Goal: Browse casually

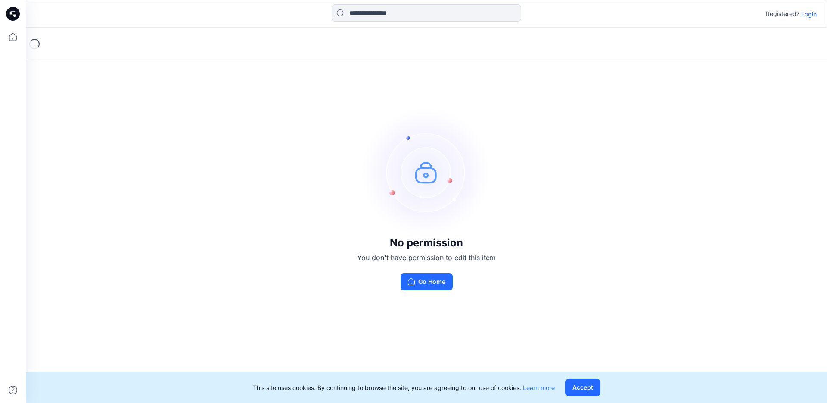
click at [807, 15] on p "Login" at bounding box center [810, 13] width 16 height 9
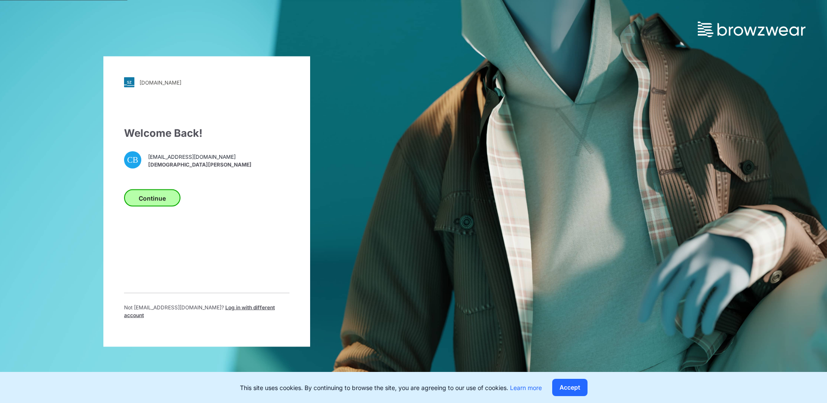
drag, startPoint x: 153, startPoint y: 188, endPoint x: 150, endPoint y: 200, distance: 11.8
click at [152, 191] on div "Welcome Back! CB cboretti@gildan.com Christiana Boretti Continue Not cboretti@g…" at bounding box center [206, 225] width 165 height 200
click at [150, 204] on button "Continue" at bounding box center [152, 197] width 56 height 17
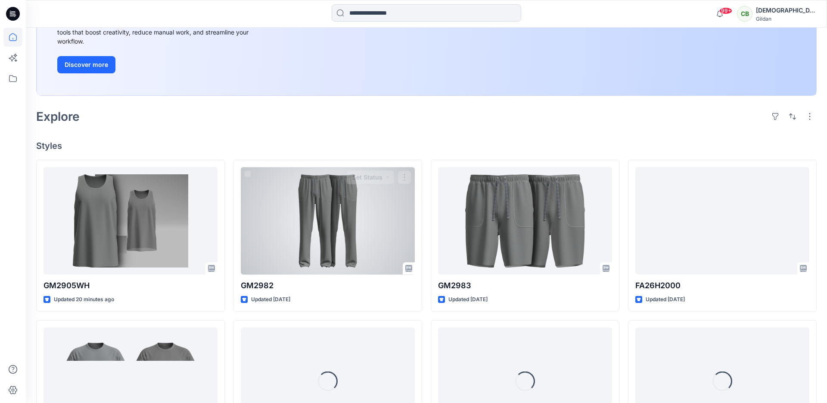
scroll to position [141, 0]
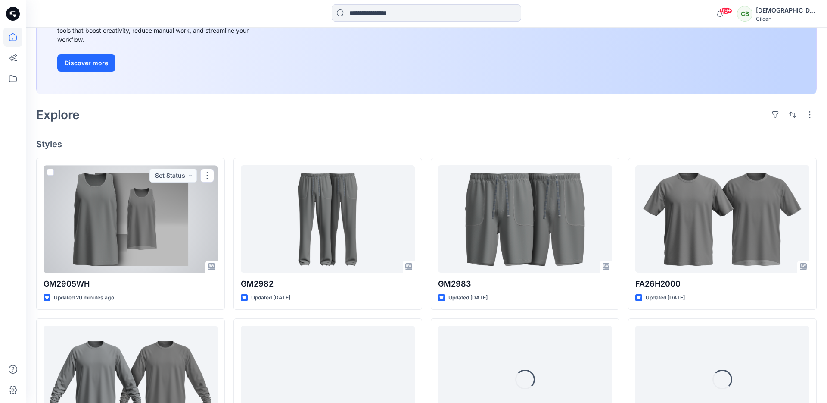
click at [149, 243] on div at bounding box center [131, 218] width 174 height 107
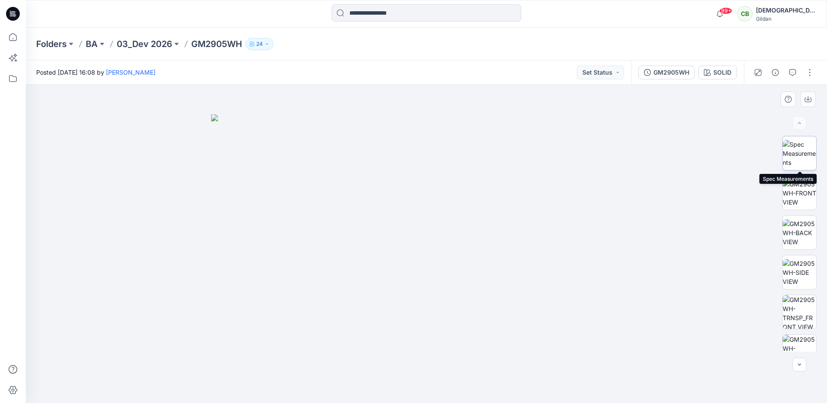
click at [797, 156] on img at bounding box center [800, 153] width 34 height 27
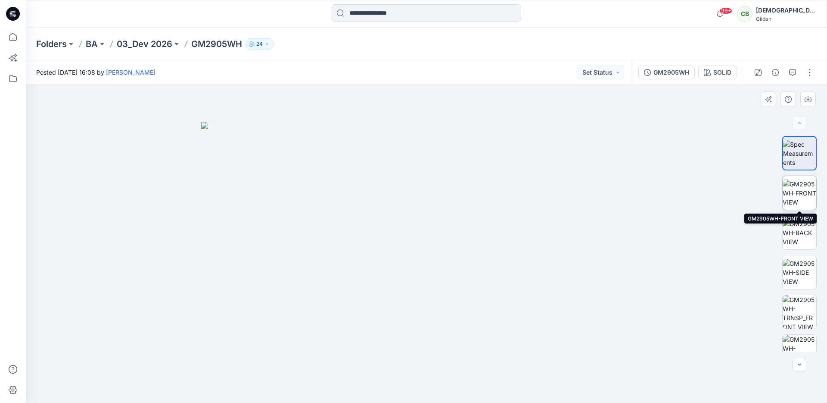
click at [803, 190] on img at bounding box center [800, 192] width 34 height 27
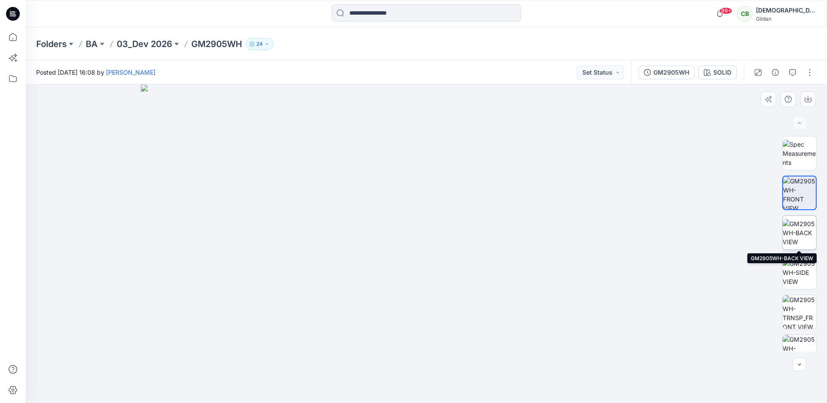
click at [803, 241] on img at bounding box center [800, 232] width 34 height 27
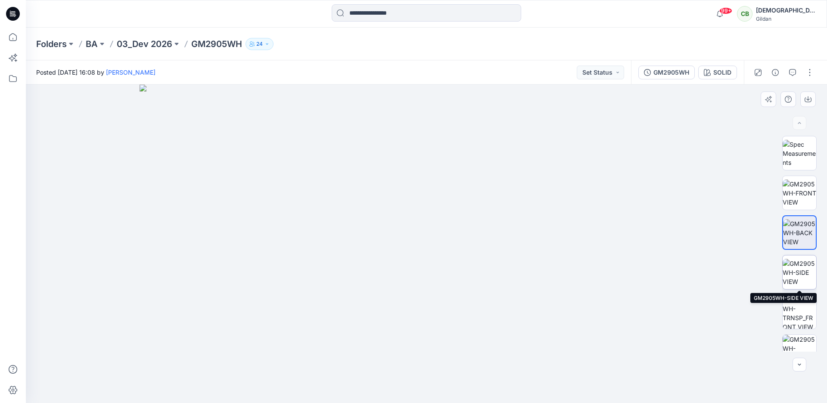
click at [799, 276] on img at bounding box center [800, 272] width 34 height 27
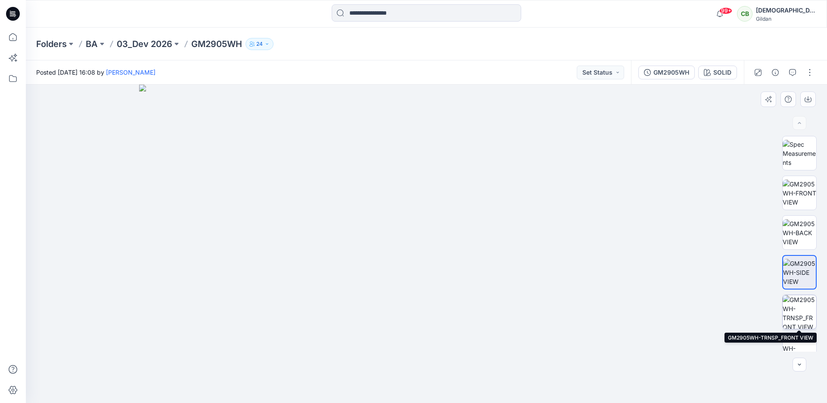
click at [801, 316] on img at bounding box center [800, 312] width 34 height 34
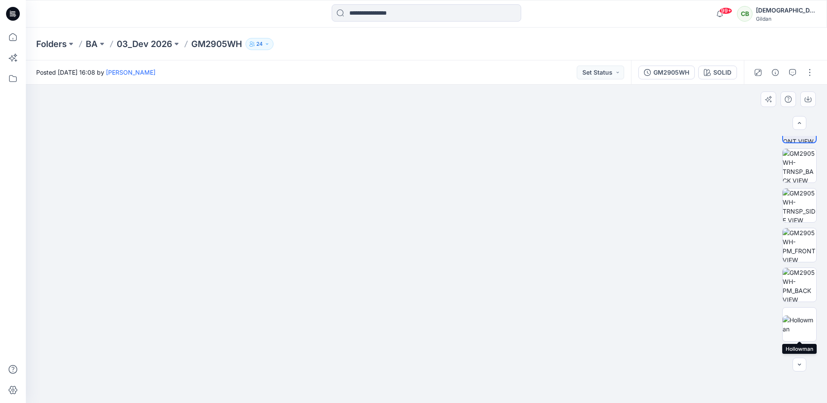
scroll to position [189, 0]
click at [797, 244] on img at bounding box center [800, 242] width 34 height 34
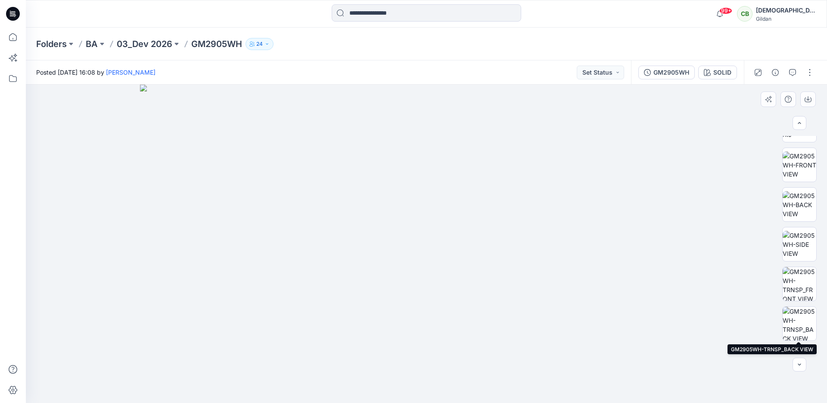
scroll to position [0, 0]
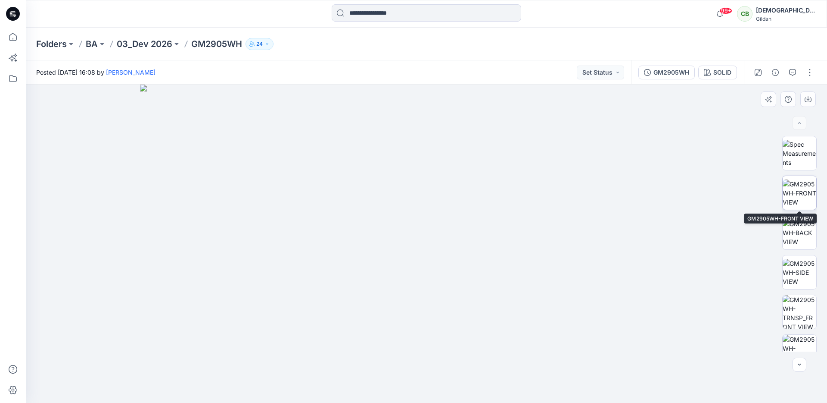
click at [802, 200] on img at bounding box center [800, 192] width 34 height 27
click at [803, 153] on img at bounding box center [800, 153] width 34 height 27
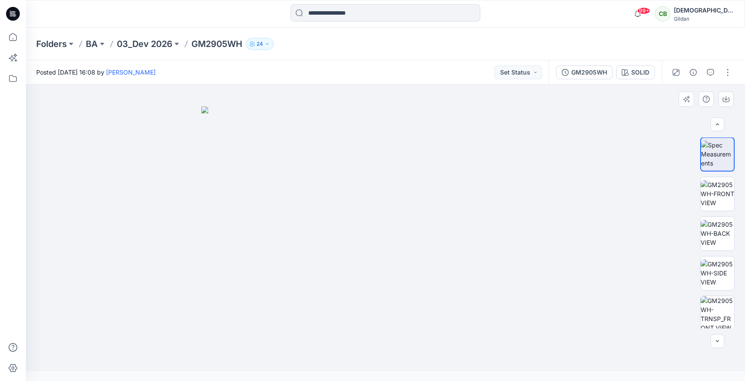
scroll to position [0, 0]
